Goal: Information Seeking & Learning: Learn about a topic

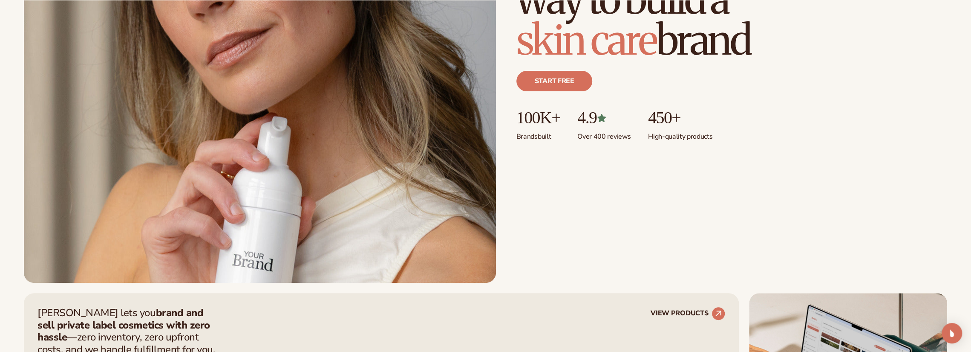
scroll to position [256, 0]
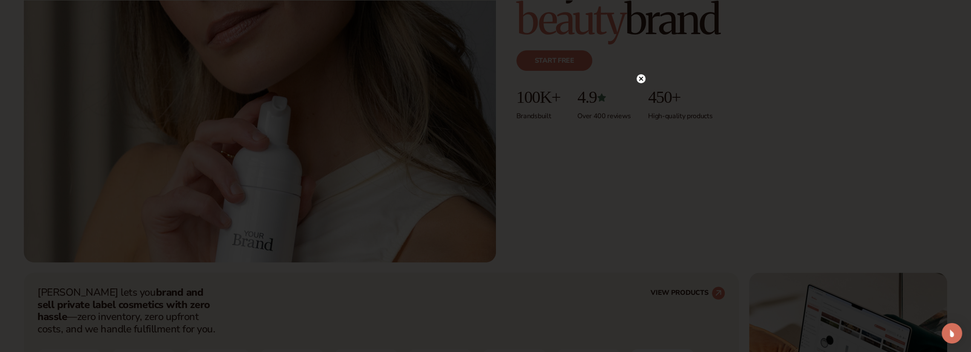
click at [641, 80] on icon at bounding box center [641, 79] width 4 height 4
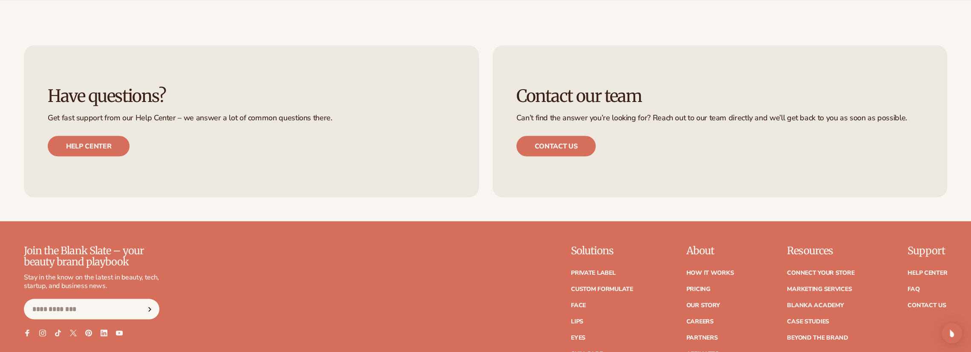
scroll to position [4390, 0]
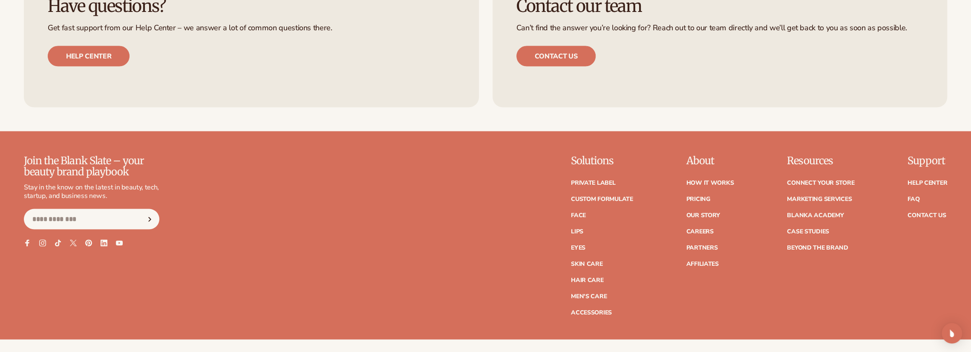
click at [710, 177] on ul "How It Works Pricing Our Story Careers Partners Affiliates" at bounding box center [710, 218] width 48 height 95
click at [709, 180] on link "How It Works" at bounding box center [710, 183] width 48 height 6
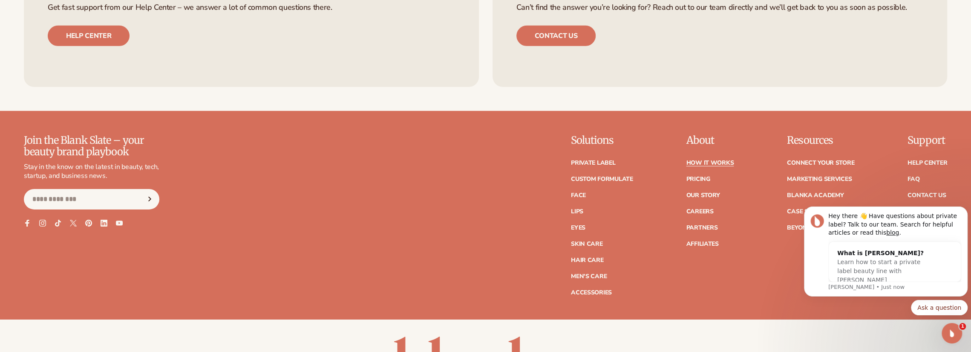
scroll to position [2548, 0]
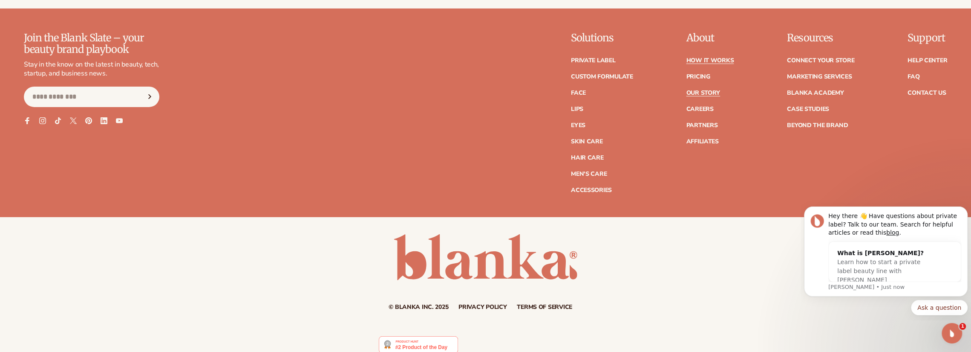
click at [703, 90] on link "Our Story" at bounding box center [703, 93] width 34 height 6
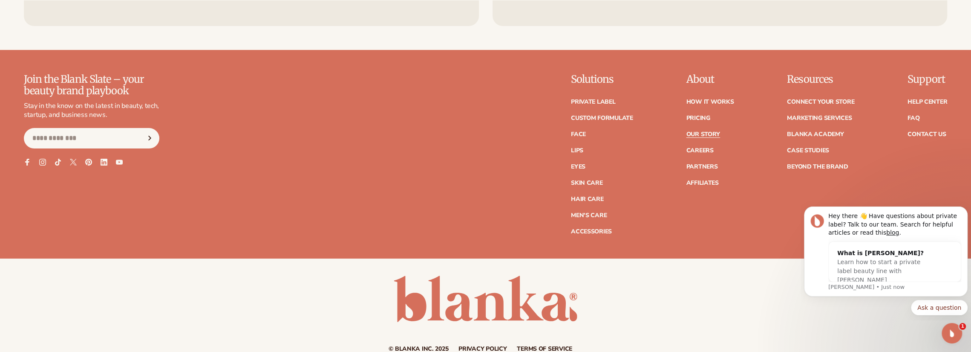
scroll to position [3069, 0]
click at [911, 115] on link "FAQ" at bounding box center [914, 118] width 12 height 6
click at [582, 131] on link "Face" at bounding box center [578, 134] width 15 height 6
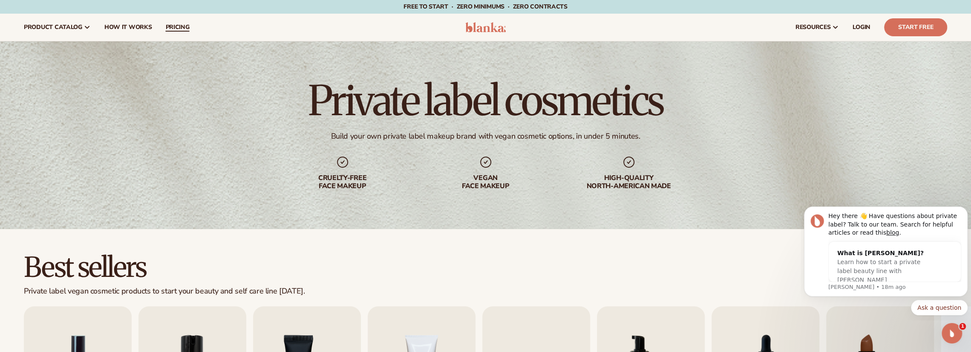
click at [177, 26] on span "pricing" at bounding box center [177, 27] width 24 height 7
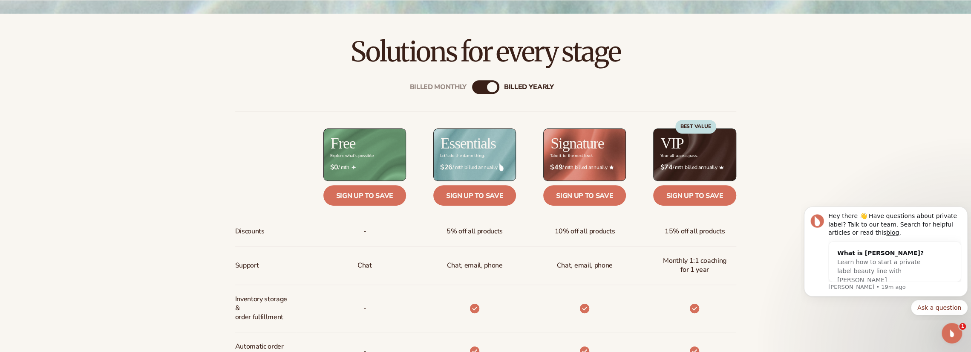
scroll to position [384, 0]
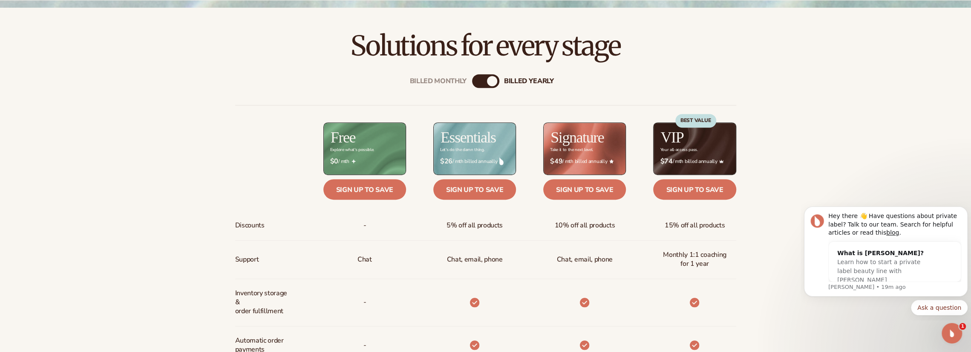
click at [491, 79] on div "billed Yearly" at bounding box center [492, 81] width 10 height 10
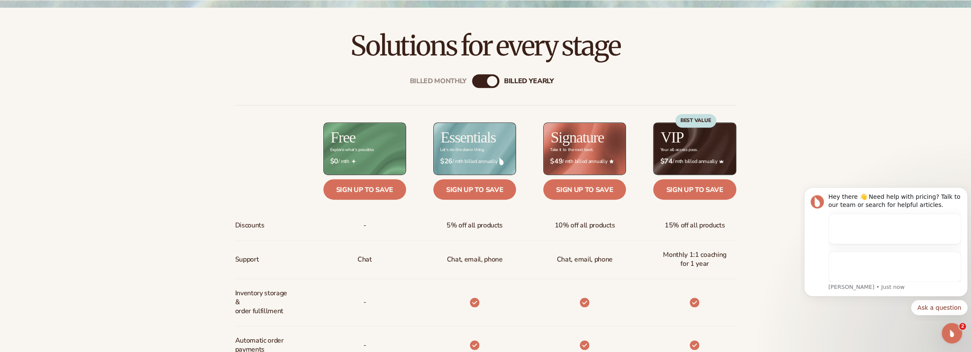
click at [488, 79] on div "billed Yearly" at bounding box center [492, 81] width 10 height 10
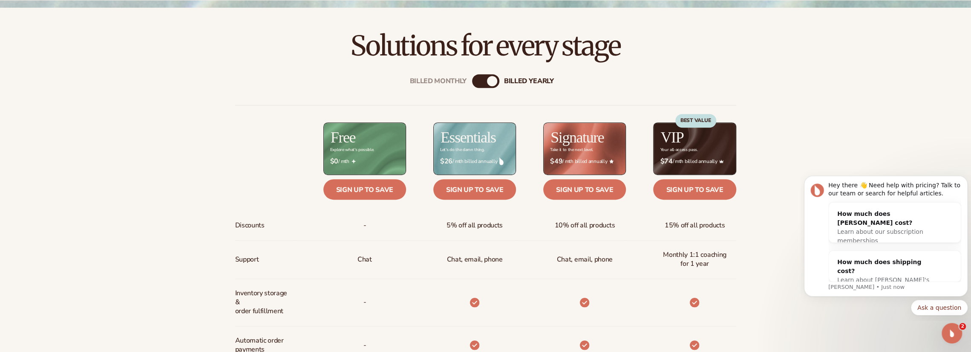
click at [474, 81] on div "Billed Monthly" at bounding box center [477, 81] width 10 height 10
click at [492, 81] on div "billed Yearly" at bounding box center [494, 81] width 10 height 10
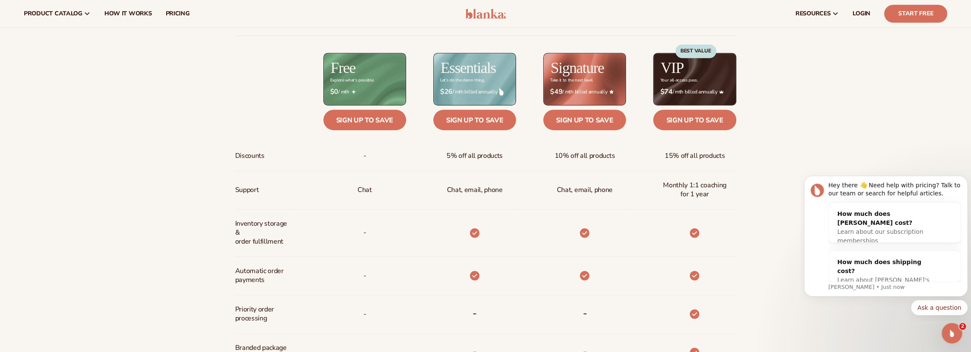
scroll to position [426, 0]
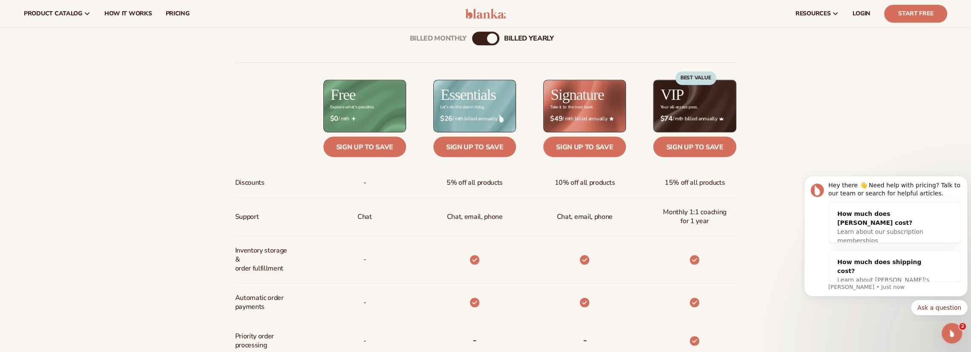
click at [201, 122] on div "Billed Monthly billed Yearly Billed Monthly billed Yearly Discounts Support Inv…" at bounding box center [485, 302] width 971 height 569
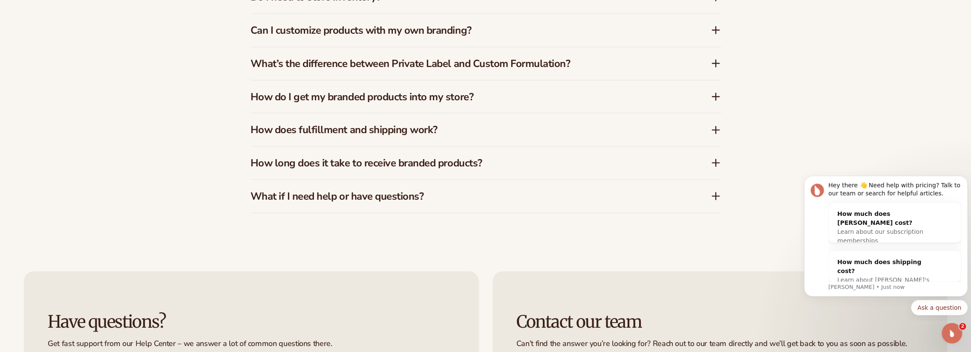
scroll to position [1620, 0]
click at [368, 162] on h3 "How long does it take to receive branded products?" at bounding box center [468, 162] width 435 height 12
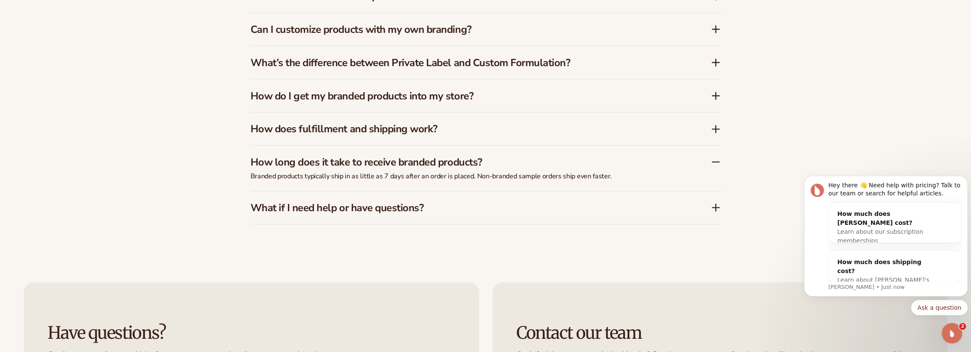
click at [368, 162] on h3 "How long does it take to receive branded products?" at bounding box center [468, 162] width 435 height 12
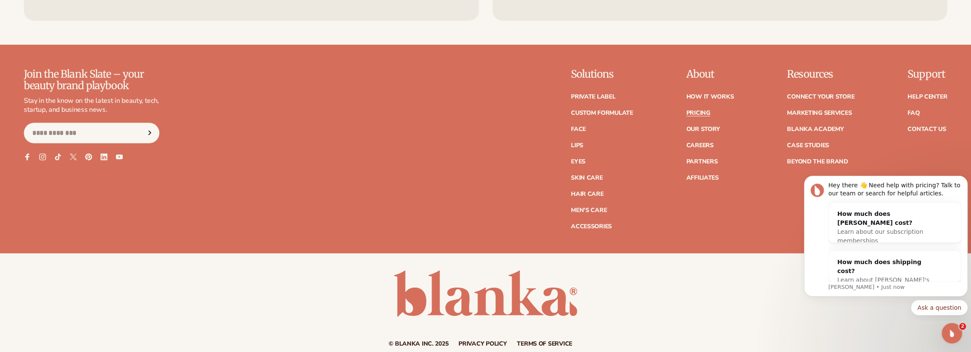
scroll to position [2065, 0]
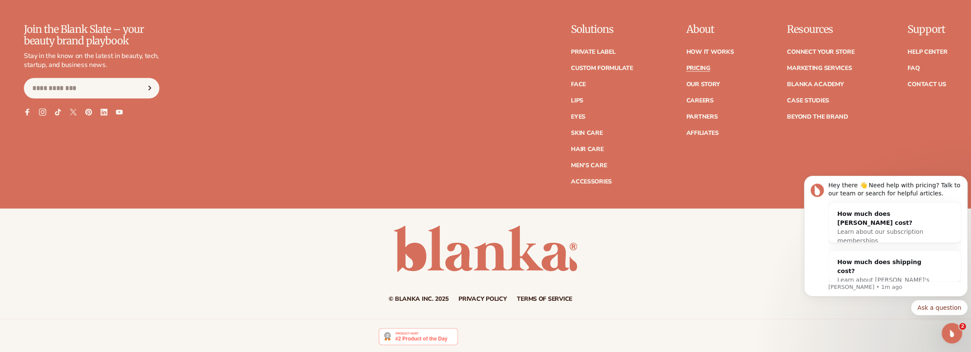
click at [41, 110] on icon at bounding box center [42, 111] width 7 height 7
